Goal: Task Accomplishment & Management: Manage account settings

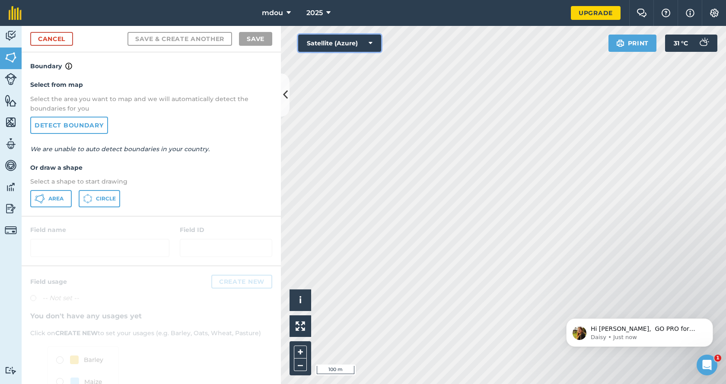
click at [367, 42] on button "Satellite (Azure)" at bounding box center [339, 43] width 83 height 17
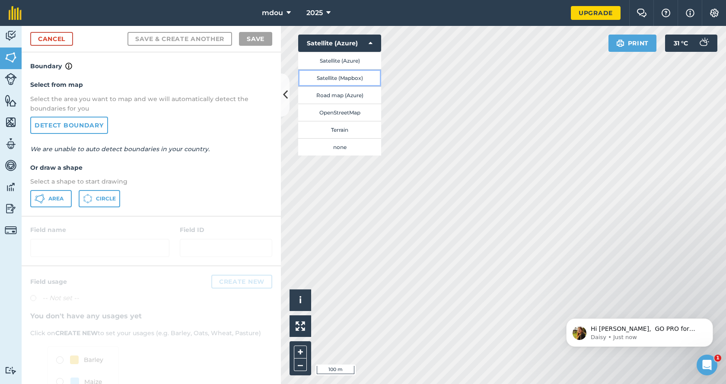
click at [352, 80] on button "Satellite (Mapbox)" at bounding box center [339, 77] width 83 height 17
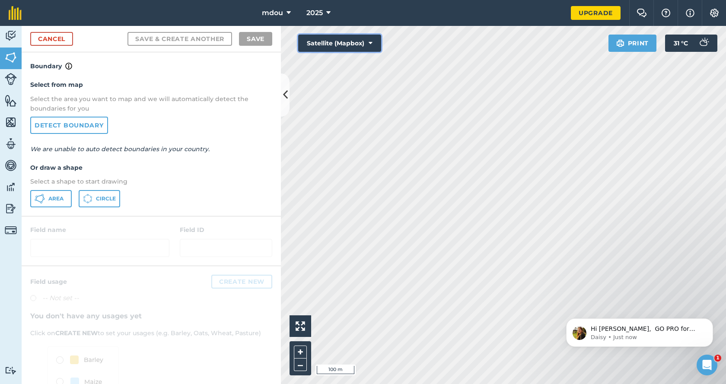
click at [371, 45] on icon at bounding box center [371, 43] width 4 height 9
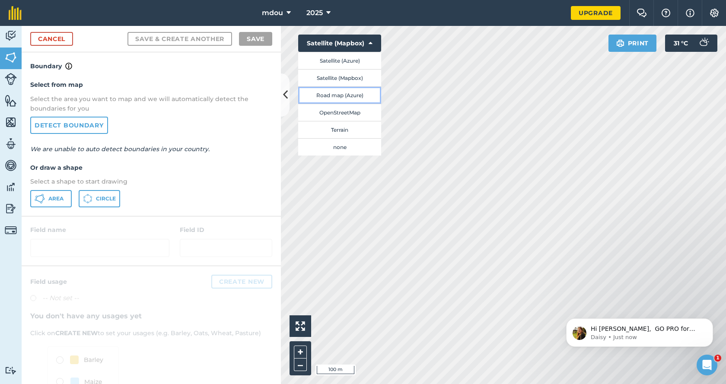
click at [349, 93] on button "Road map (Azure)" at bounding box center [339, 94] width 83 height 17
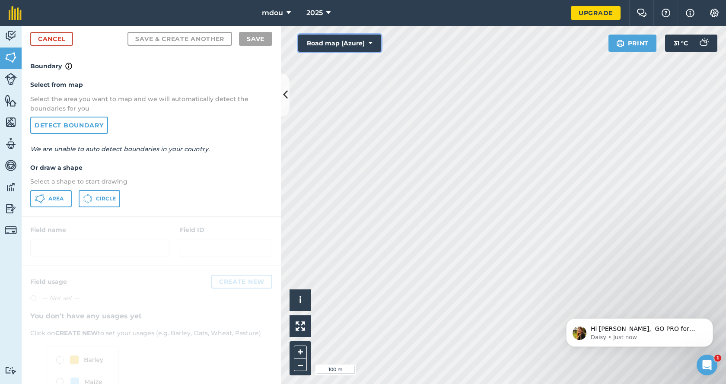
click at [375, 46] on button "Road map (Azure)" at bounding box center [339, 43] width 83 height 17
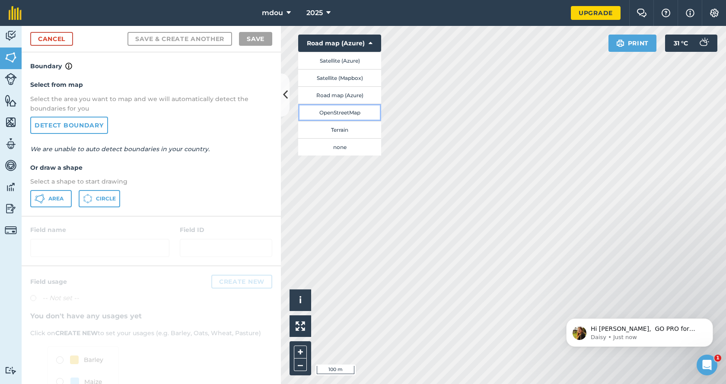
click at [341, 111] on button "OpenStreetMap" at bounding box center [339, 112] width 83 height 17
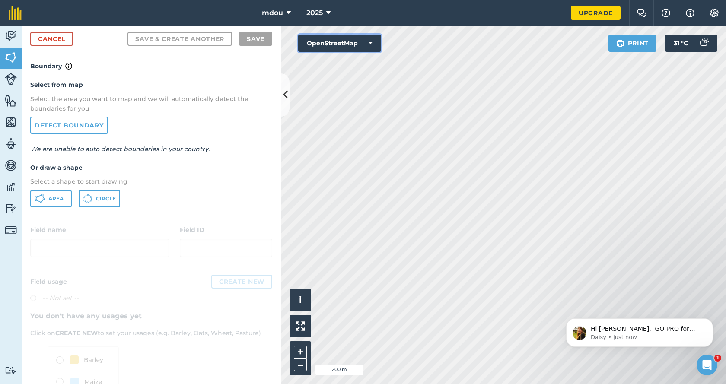
click at [353, 48] on button "OpenStreetMap" at bounding box center [339, 43] width 83 height 17
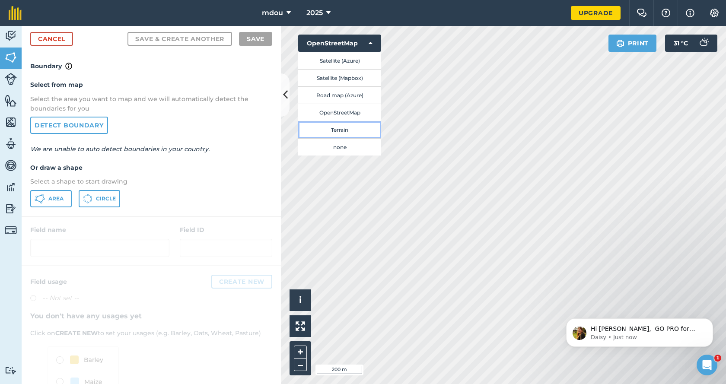
click at [345, 133] on button "Terrain" at bounding box center [339, 129] width 83 height 17
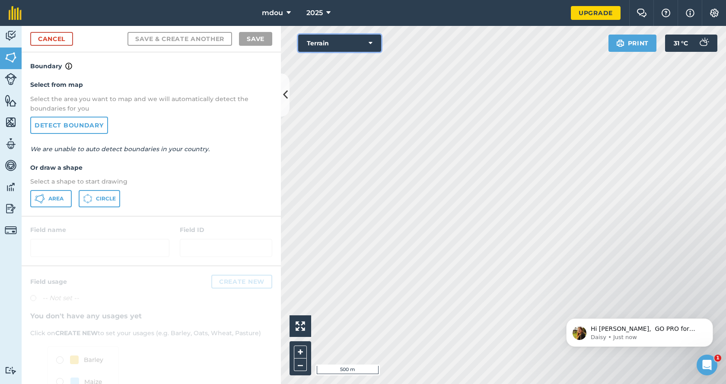
click at [348, 45] on button "Terrain" at bounding box center [339, 43] width 83 height 17
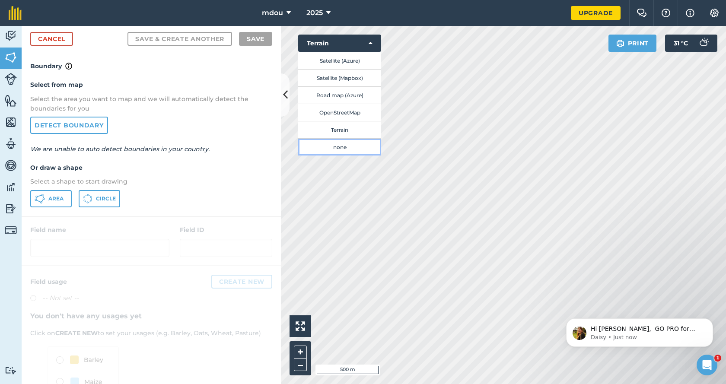
click at [343, 148] on button "none" at bounding box center [339, 146] width 83 height 17
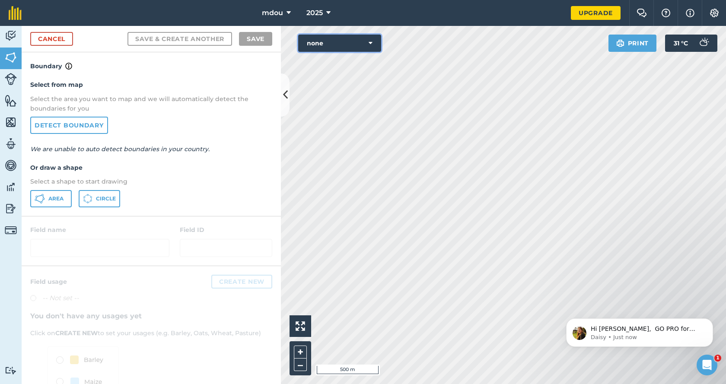
click at [373, 45] on button "none" at bounding box center [339, 43] width 83 height 17
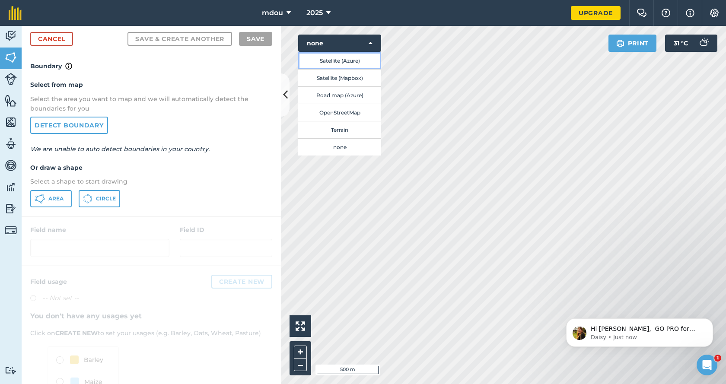
click at [348, 63] on button "Satellite (Azure)" at bounding box center [339, 60] width 83 height 17
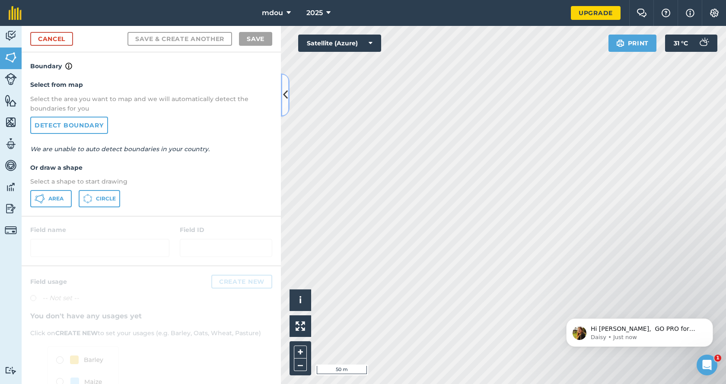
click at [287, 99] on icon at bounding box center [285, 94] width 5 height 15
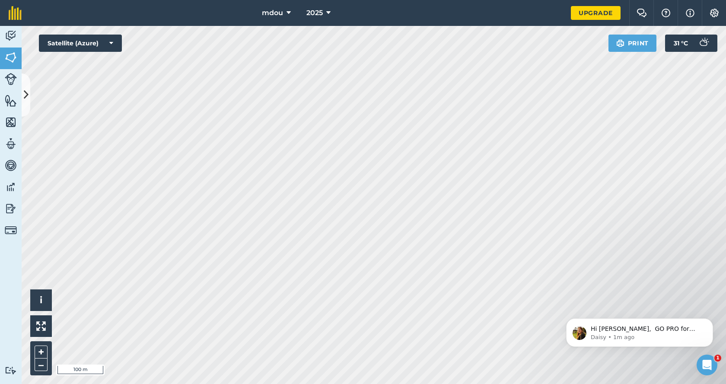
click at [374, 5] on div "mdou 2025 Upgrade Farm Chat Help Info Settings Map printing is not available on…" at bounding box center [363, 192] width 726 height 384
click at [23, 103] on button at bounding box center [26, 94] width 9 height 43
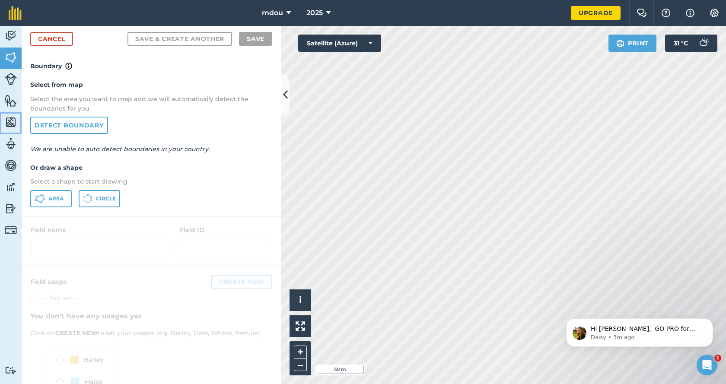
click at [12, 124] on img at bounding box center [11, 122] width 12 height 13
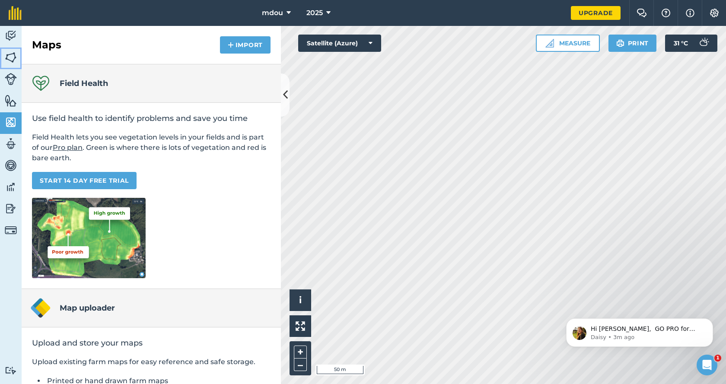
click at [12, 56] on img at bounding box center [11, 57] width 12 height 13
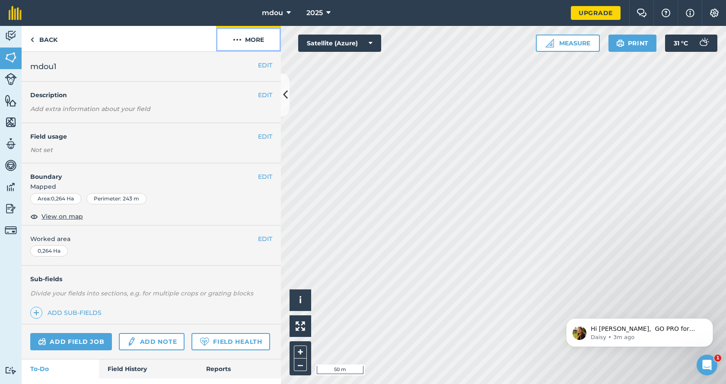
click at [252, 38] on button "More" at bounding box center [248, 39] width 65 height 26
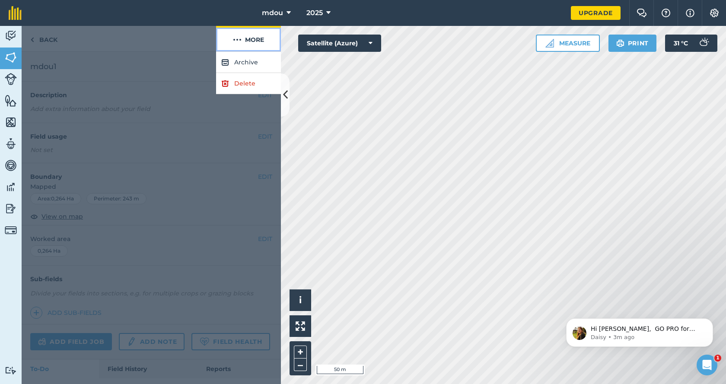
click at [253, 40] on button "More" at bounding box center [248, 39] width 65 height 26
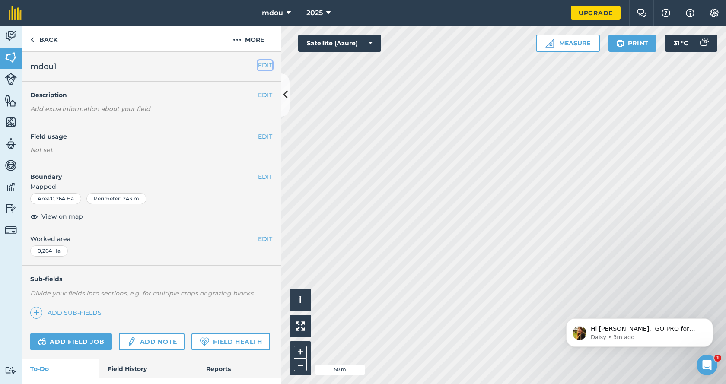
click at [259, 63] on button "EDIT" at bounding box center [265, 66] width 14 height 10
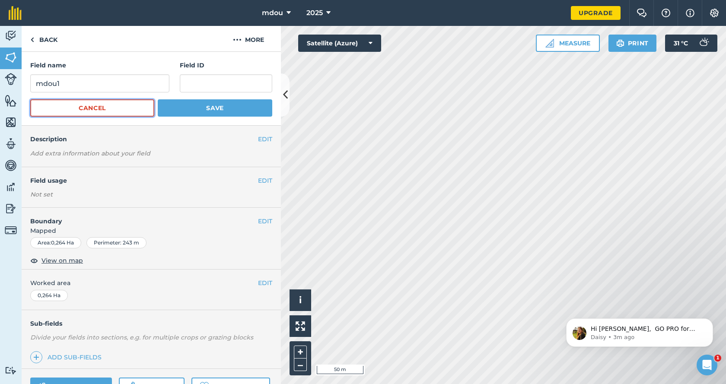
click at [119, 112] on button "Cancel" at bounding box center [92, 107] width 124 height 17
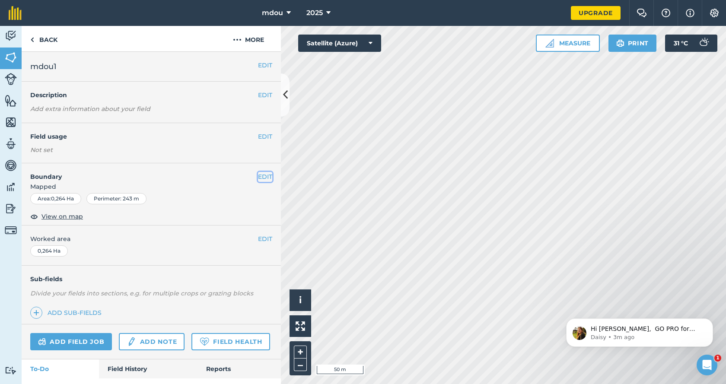
click at [258, 178] on button "EDIT" at bounding box center [265, 177] width 14 height 10
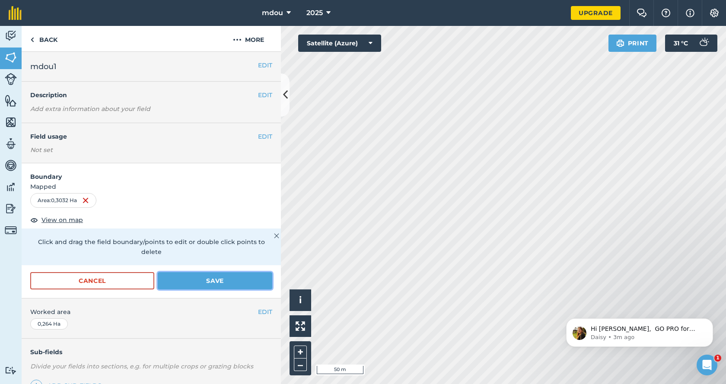
click at [216, 280] on button "Save" at bounding box center [215, 280] width 115 height 17
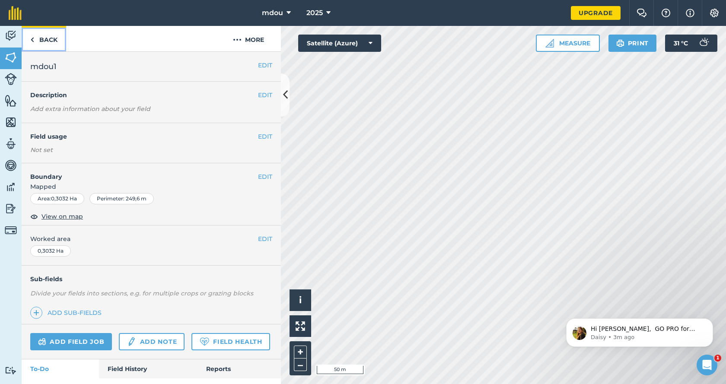
click at [34, 39] on img at bounding box center [32, 40] width 4 height 10
click at [36, 41] on link "Back" at bounding box center [44, 39] width 45 height 26
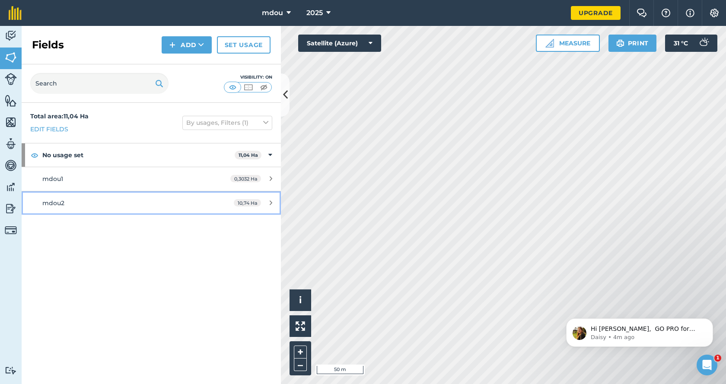
click at [73, 203] on div "mdou2" at bounding box center [123, 203] width 163 height 10
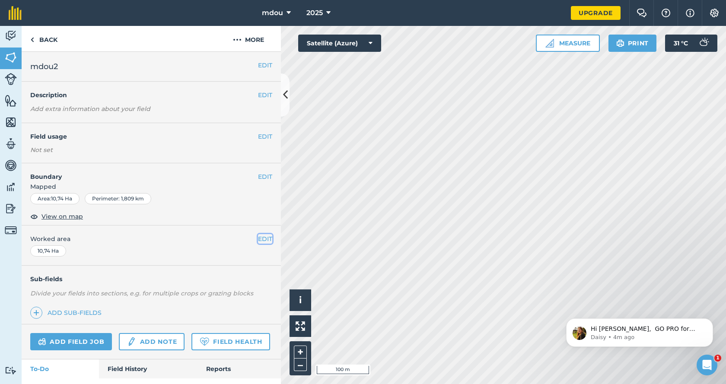
click at [259, 240] on button "EDIT" at bounding box center [265, 239] width 14 height 10
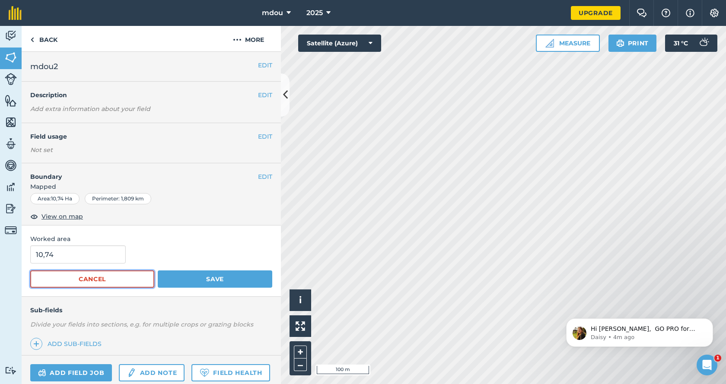
click at [128, 276] on button "Cancel" at bounding box center [92, 279] width 124 height 17
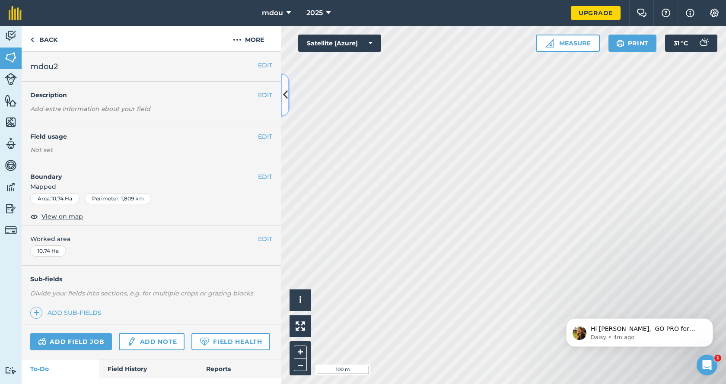
click at [286, 89] on icon at bounding box center [285, 94] width 5 height 15
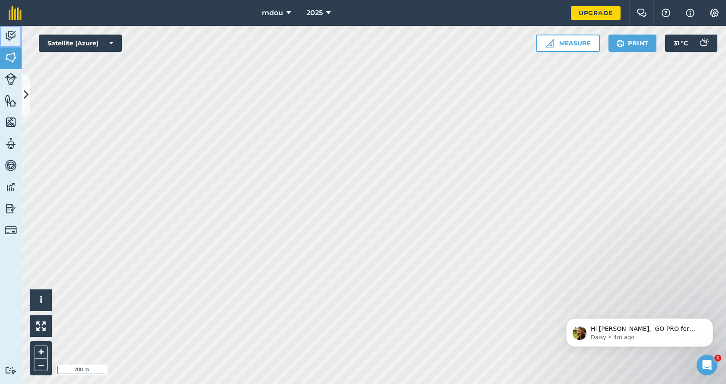
click at [5, 39] on img at bounding box center [11, 35] width 12 height 13
click at [26, 93] on icon at bounding box center [26, 94] width 5 height 15
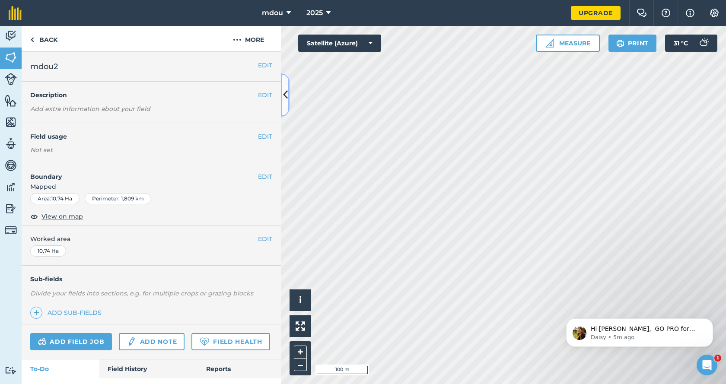
click at [285, 95] on icon at bounding box center [285, 94] width 5 height 15
